Goal: Check status: Check status

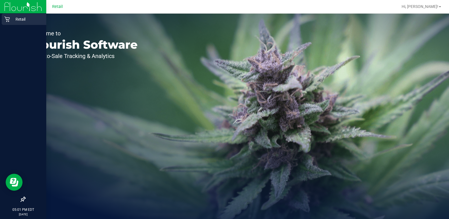
click at [6, 16] on icon at bounding box center [7, 19] width 6 height 6
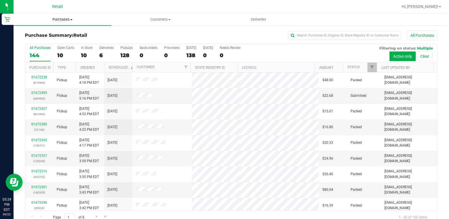
click at [56, 24] on uib-tab-heading "Purchases Summary of purchases Fulfillment All purchases" at bounding box center [63, 20] width 98 height 12
click at [51, 31] on li "Summary of purchases" at bounding box center [63, 34] width 98 height 7
click at [64, 22] on uib-tab-heading "Purchases Summary of purchases Fulfillment All purchases" at bounding box center [63, 20] width 98 height 12
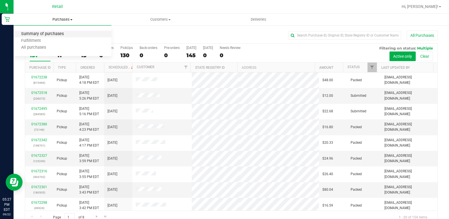
click at [60, 35] on span "Summary of purchases" at bounding box center [43, 34] width 58 height 5
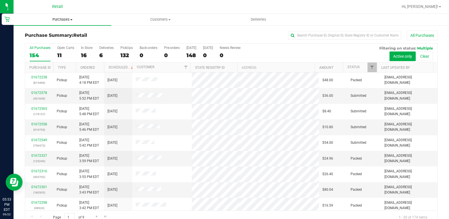
click at [52, 15] on uib-tab-heading "Purchases Summary of purchases Fulfillment All purchases" at bounding box center [63, 20] width 98 height 12
click at [52, 34] on span "Summary of purchases" at bounding box center [43, 34] width 58 height 5
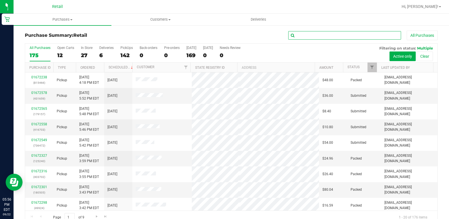
click at [307, 36] on input "text" at bounding box center [345, 35] width 113 height 8
type input "[PERSON_NAME]"
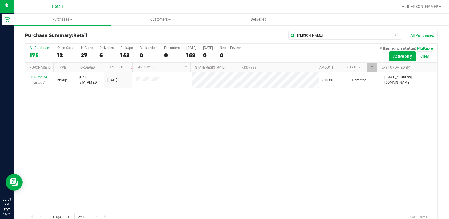
click at [193, 176] on div "01672574 (269772) Pickup [DATE] 5:51 PM EDT 9/22/2025 $10.80 Submitted [EMAIL_A…" at bounding box center [231, 141] width 413 height 138
click at [395, 38] on span at bounding box center [397, 34] width 4 height 7
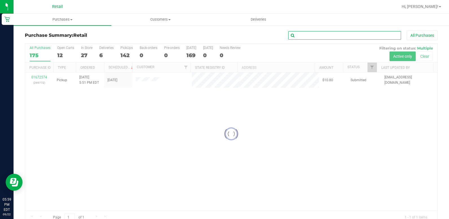
click at [390, 36] on input "text" at bounding box center [345, 35] width 113 height 8
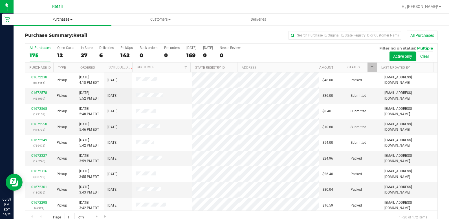
click at [60, 23] on uib-tab-heading "Purchases Summary of purchases Fulfillment All purchases" at bounding box center [63, 20] width 98 height 12
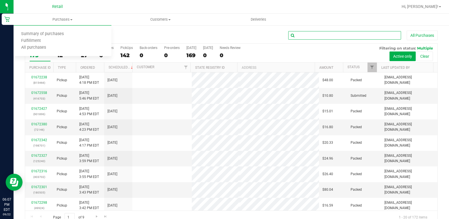
click at [348, 36] on input "text" at bounding box center [345, 35] width 113 height 8
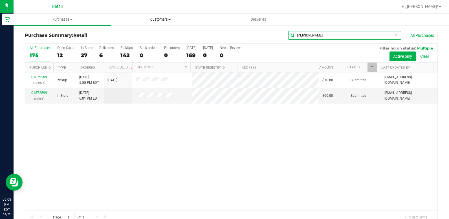
type input "[PERSON_NAME]"
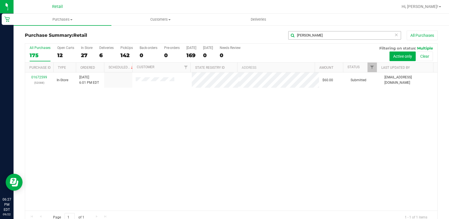
click at [395, 35] on icon at bounding box center [397, 34] width 4 height 7
